Goal: Navigation & Orientation: Find specific page/section

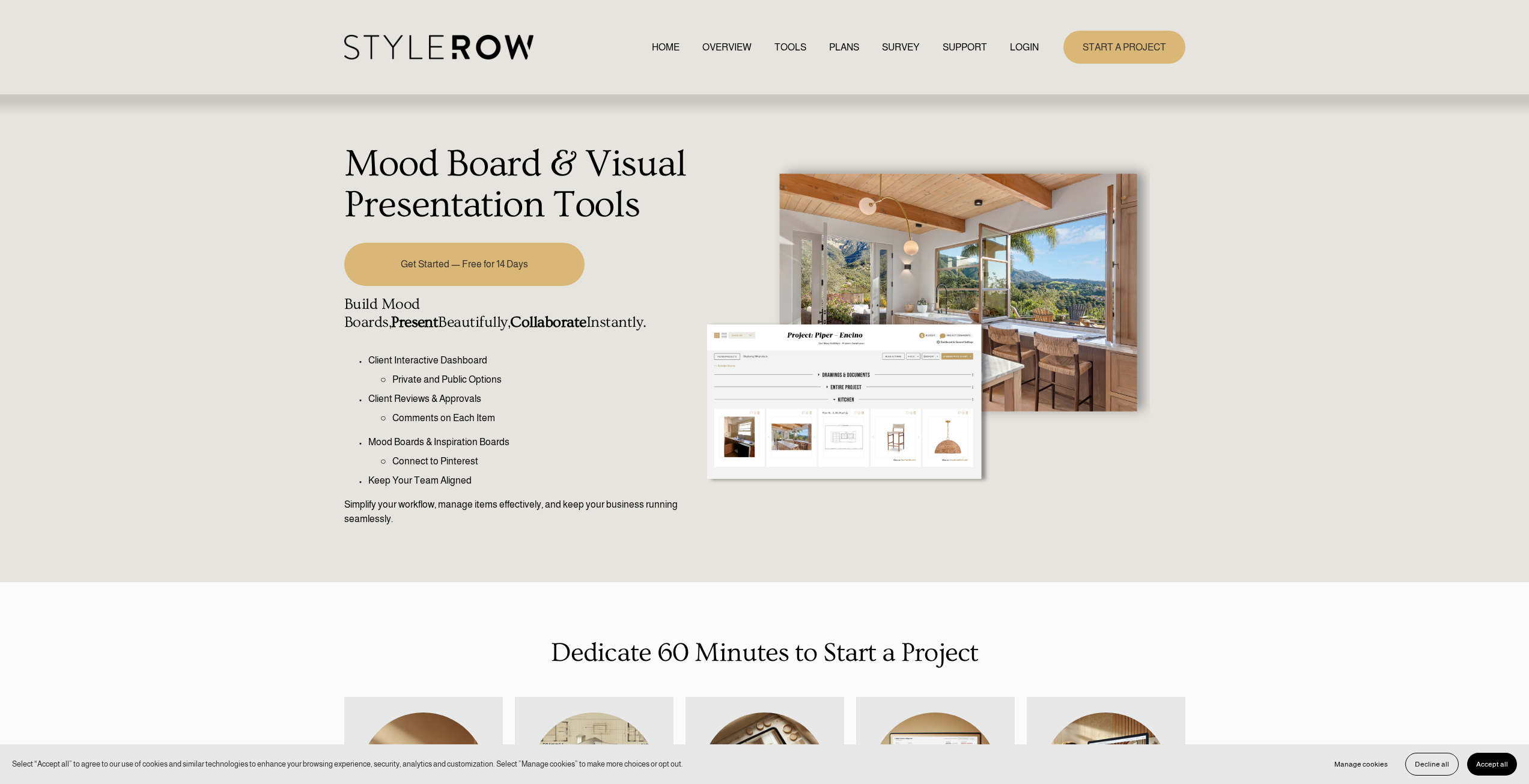
click at [1028, 40] on div "HOME OVERVIEW TOOLS PLANS SURVEY SUPPORT QUESTIONS" at bounding box center [691, 47] width 694 height 25
click at [1030, 42] on link "LOGIN" at bounding box center [1024, 47] width 29 height 16
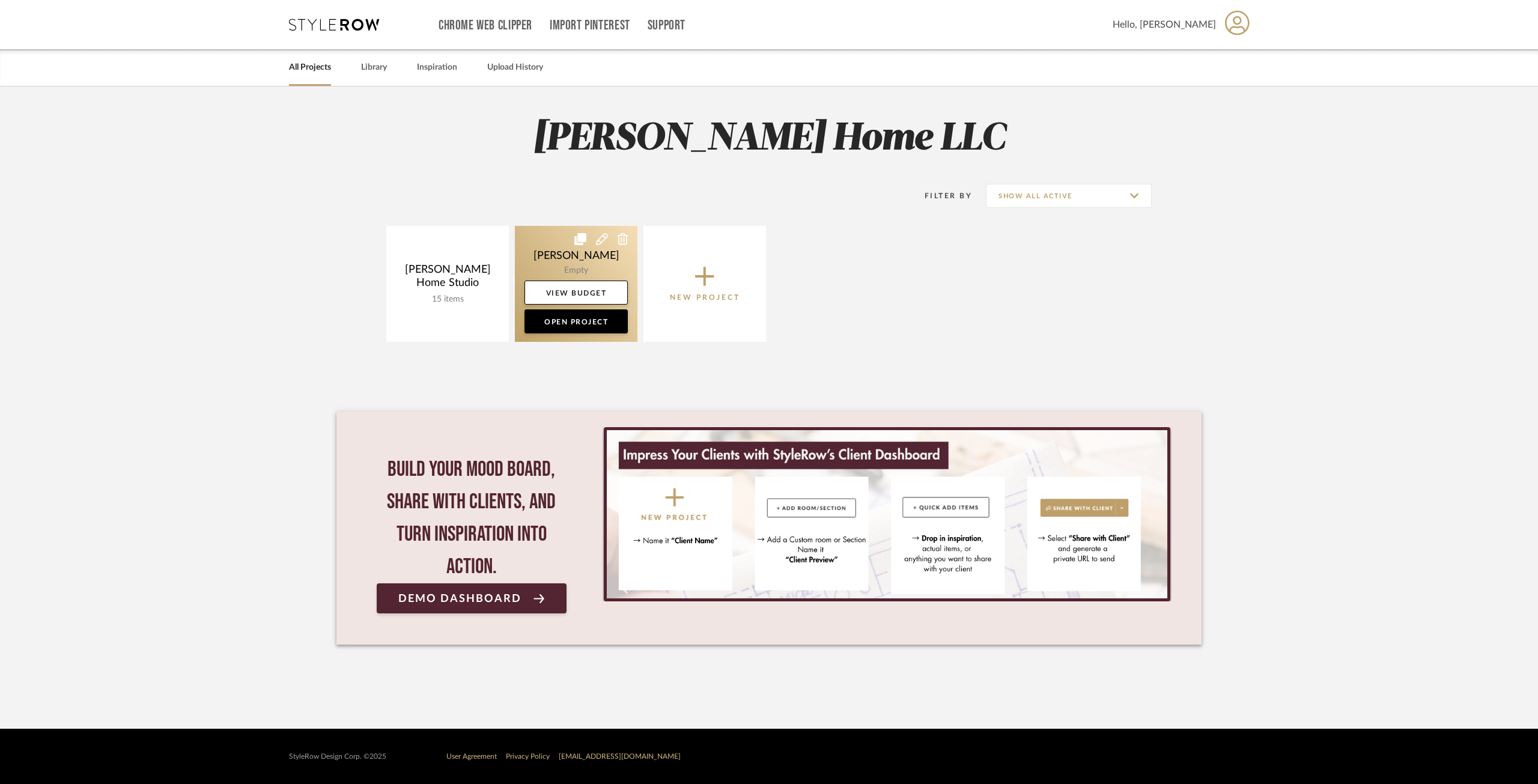
click at [559, 256] on link at bounding box center [576, 283] width 122 height 116
